Goal: Information Seeking & Learning: Learn about a topic

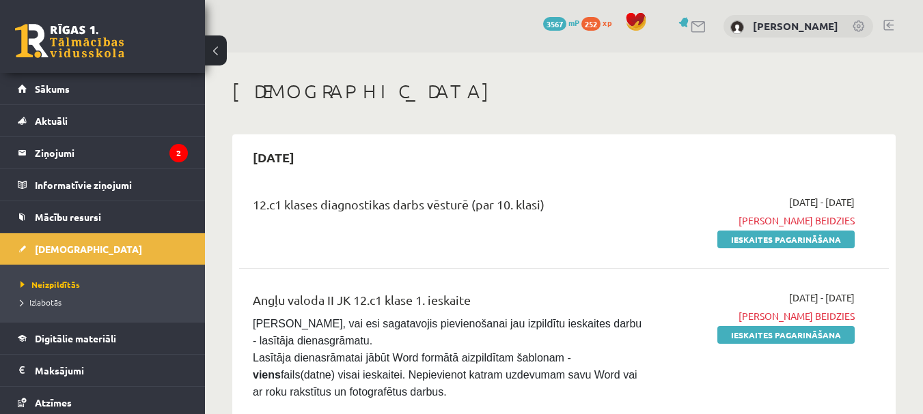
scroll to position [2500, 0]
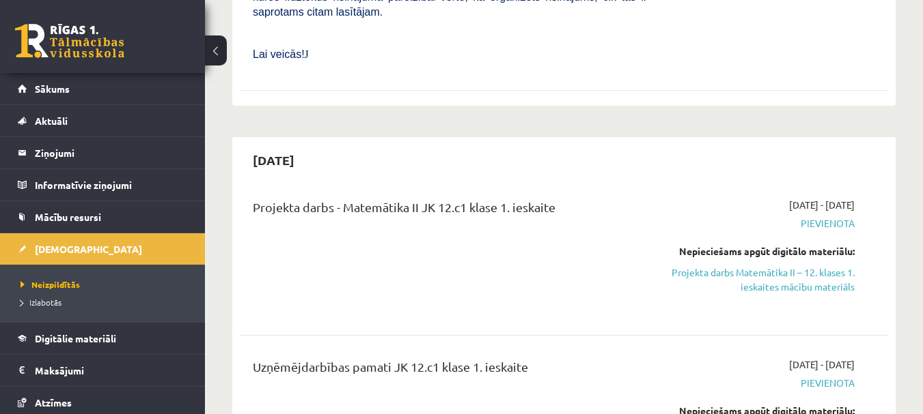
scroll to position [1639, 0]
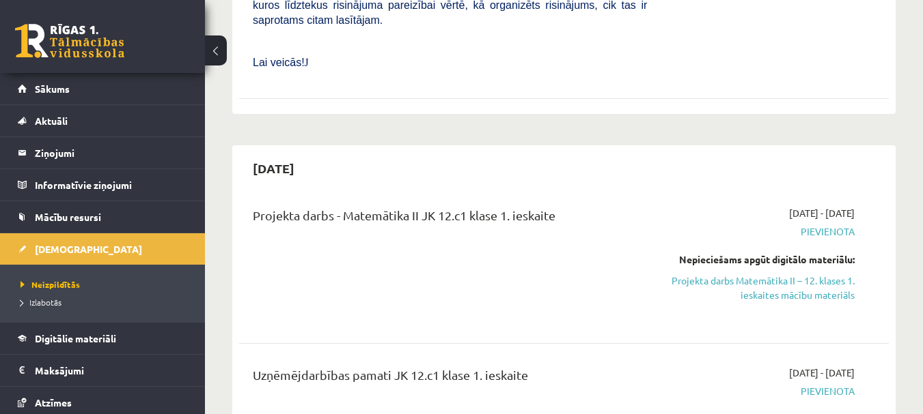
click at [694, 145] on div "[DATE] Projekta darbs - Matemātika II JK 12.c1 klase 1. ieskaite [DATE] - [DATE…" at bounding box center [563, 339] width 663 height 388
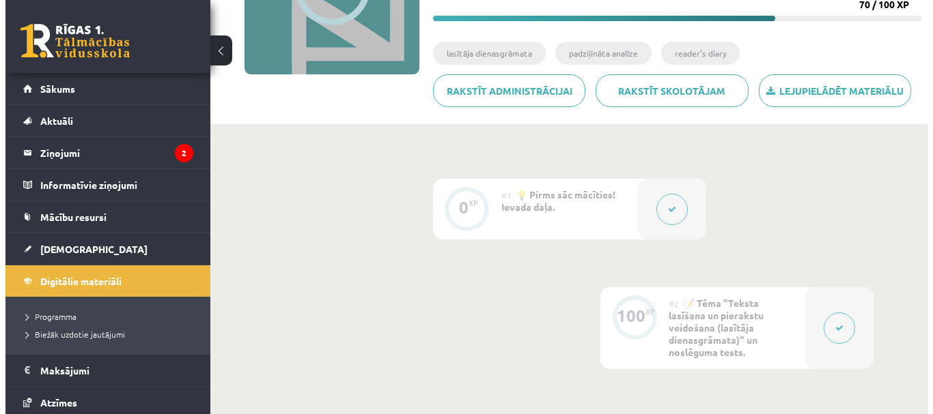
scroll to position [205, 0]
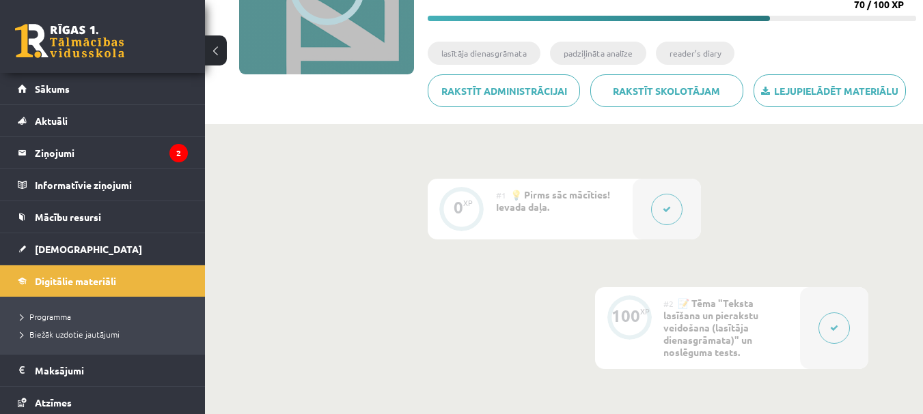
click at [666, 200] on button at bounding box center [666, 209] width 31 height 31
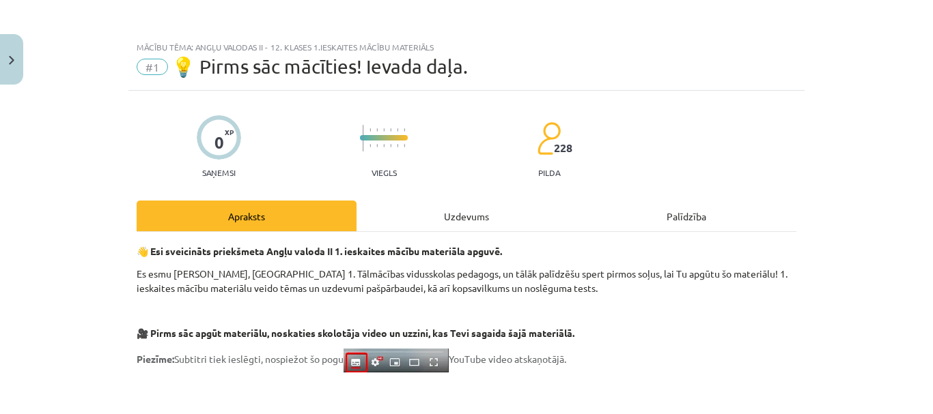
click at [501, 215] on div "Uzdevums" at bounding box center [466, 216] width 220 height 31
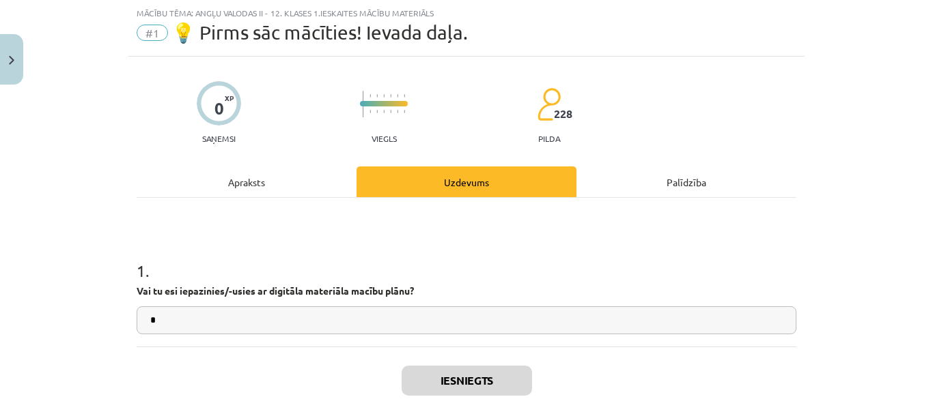
scroll to position [102, 0]
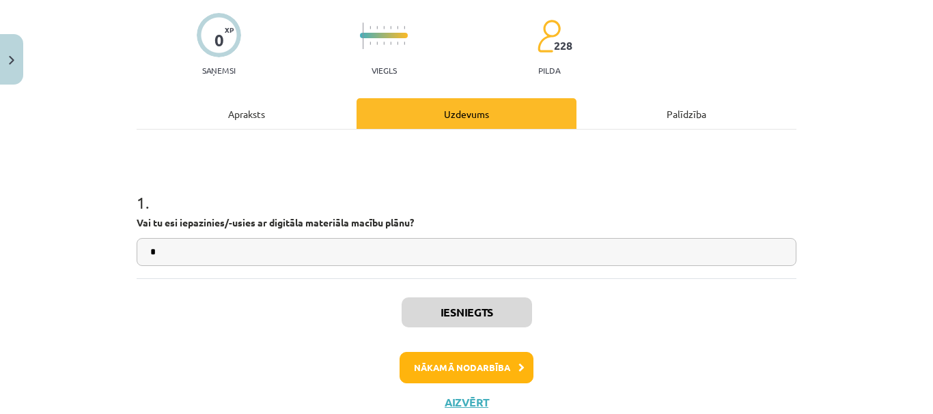
click at [333, 117] on div "Apraksts" at bounding box center [247, 113] width 220 height 31
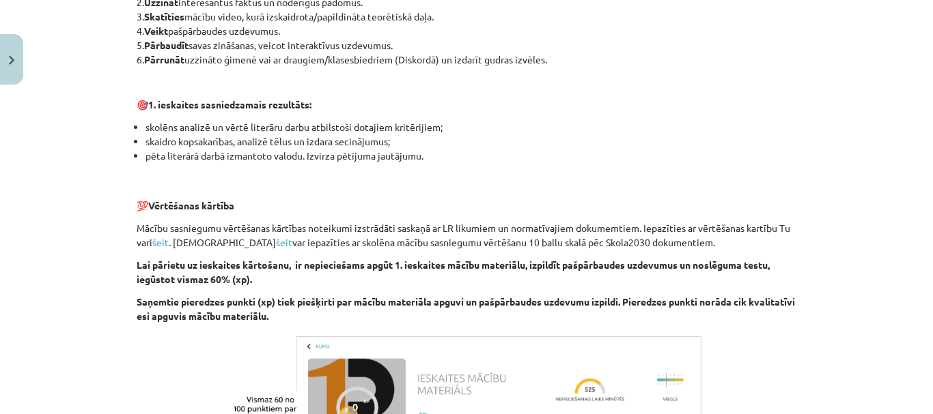
scroll to position [1058, 0]
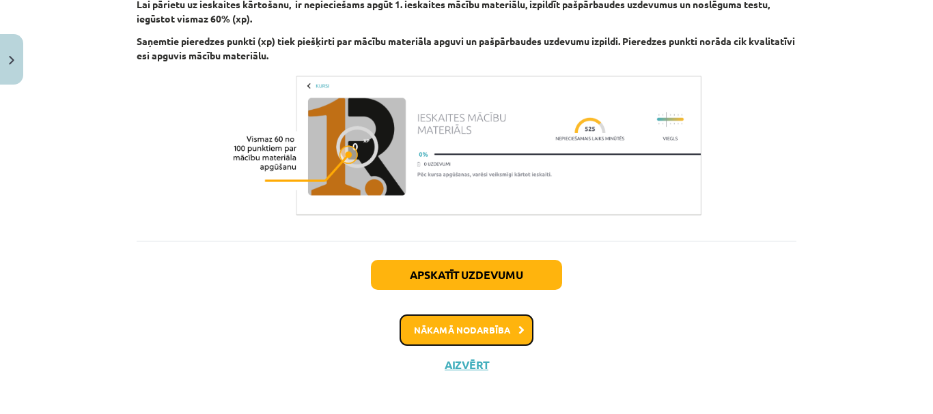
click at [459, 332] on button "Nākamā nodarbība" at bounding box center [466, 330] width 134 height 31
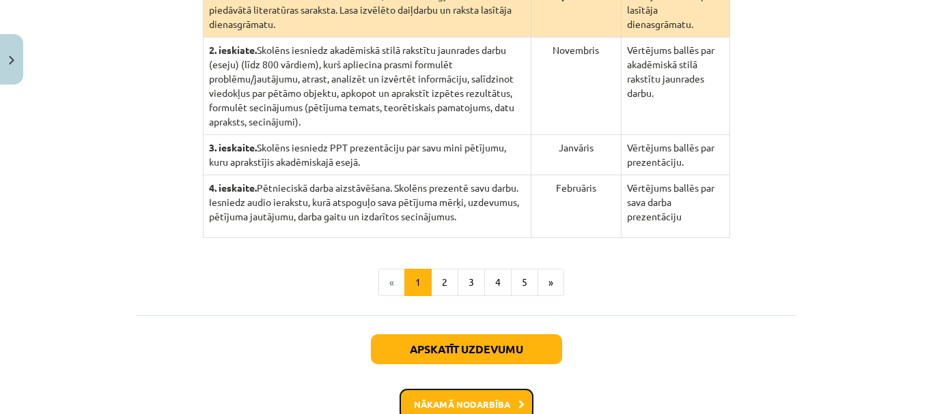
scroll to position [481, 0]
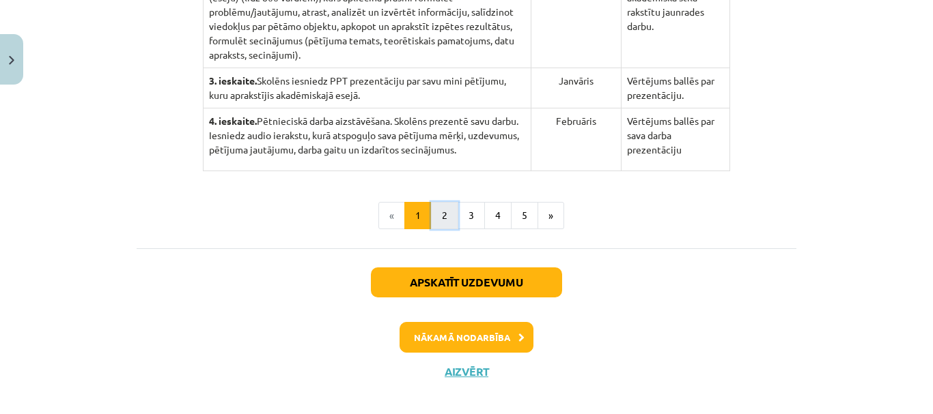
click at [433, 204] on button "2" at bounding box center [444, 215] width 27 height 27
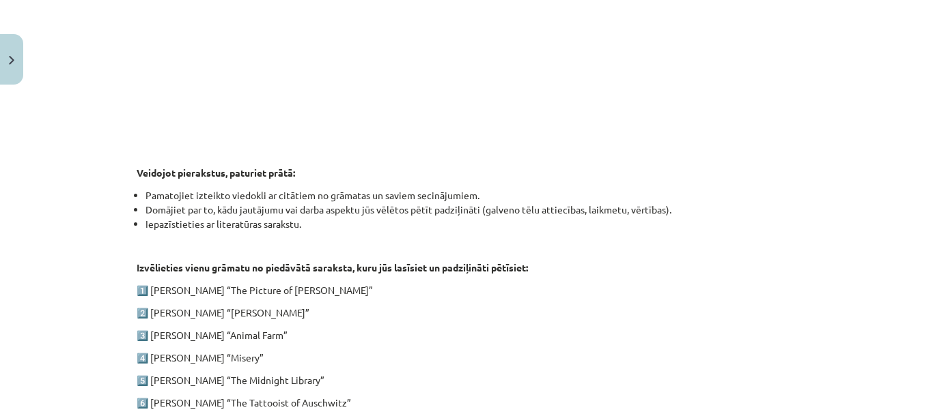
scroll to position [676, 0]
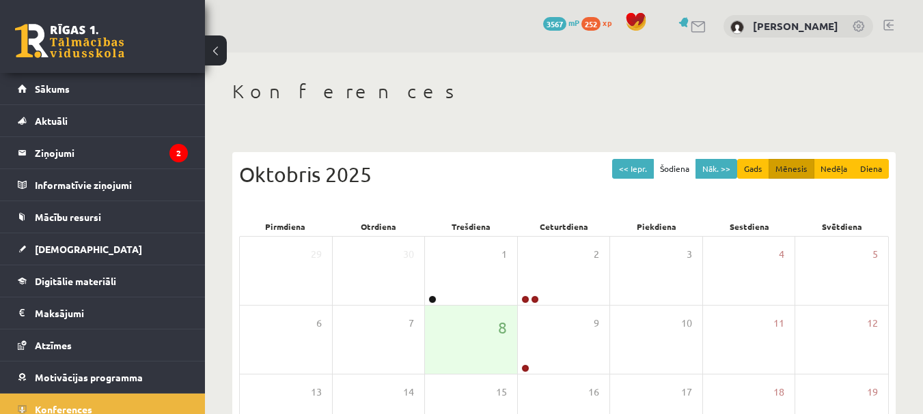
scroll to position [159, 0]
